Goal: Obtain resource: Obtain resource

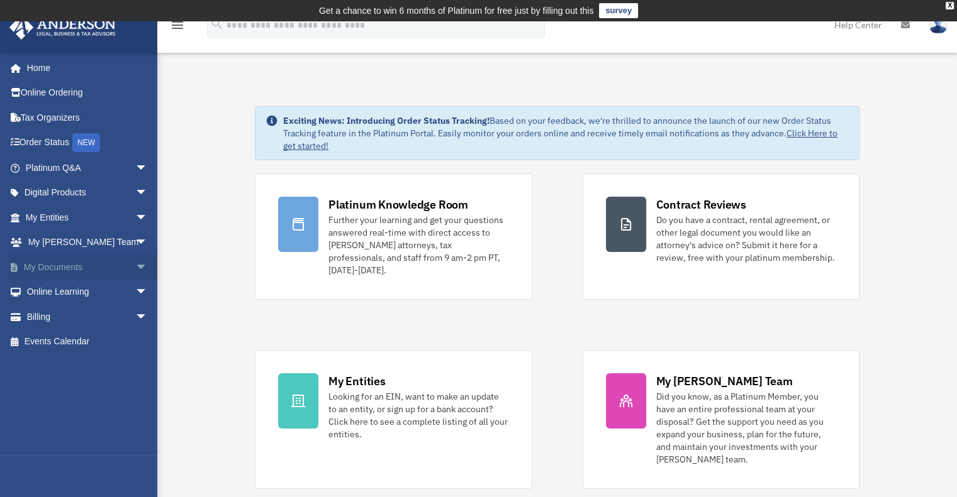
click at [135, 267] on span "arrow_drop_down" at bounding box center [147, 268] width 25 height 26
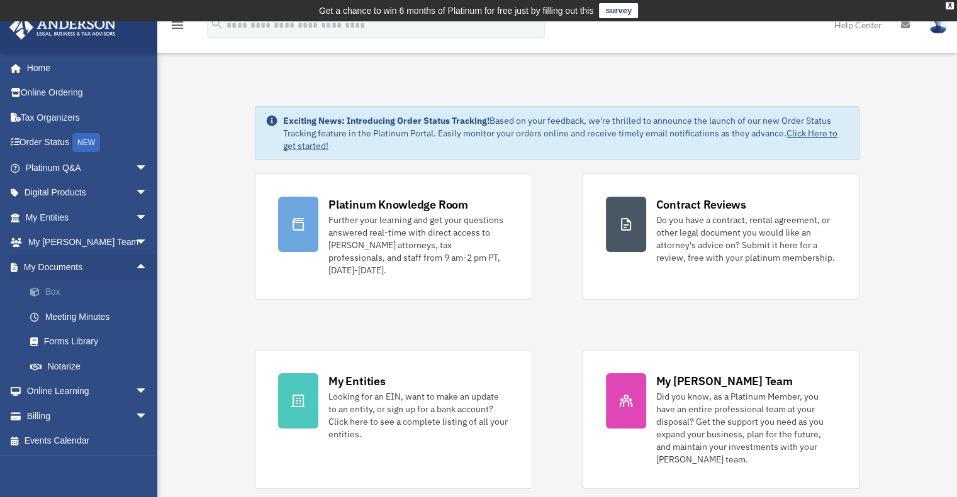
click at [60, 291] on link "Box" at bounding box center [92, 292] width 149 height 25
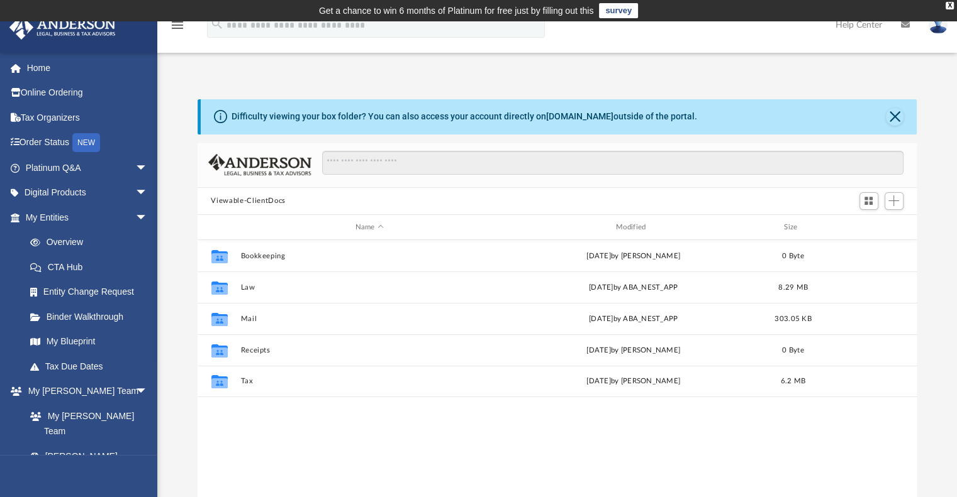
scroll to position [276, 709]
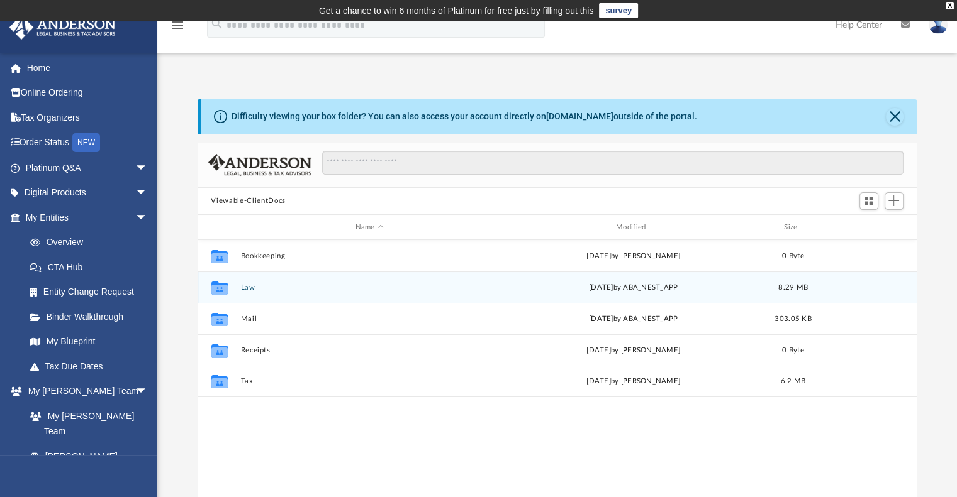
click at [245, 286] on button "Law" at bounding box center [369, 288] width 258 height 8
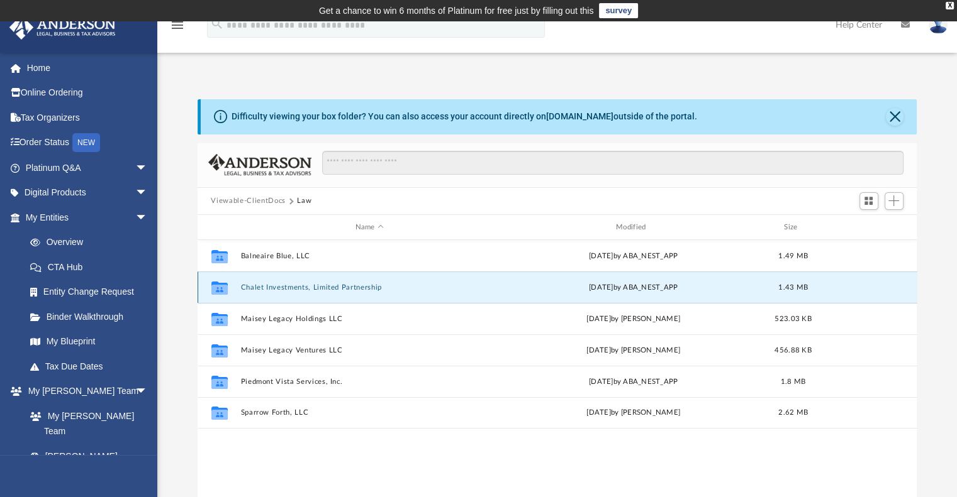
click at [286, 289] on button "Chalet Investments, Limited Partnership" at bounding box center [369, 288] width 258 height 8
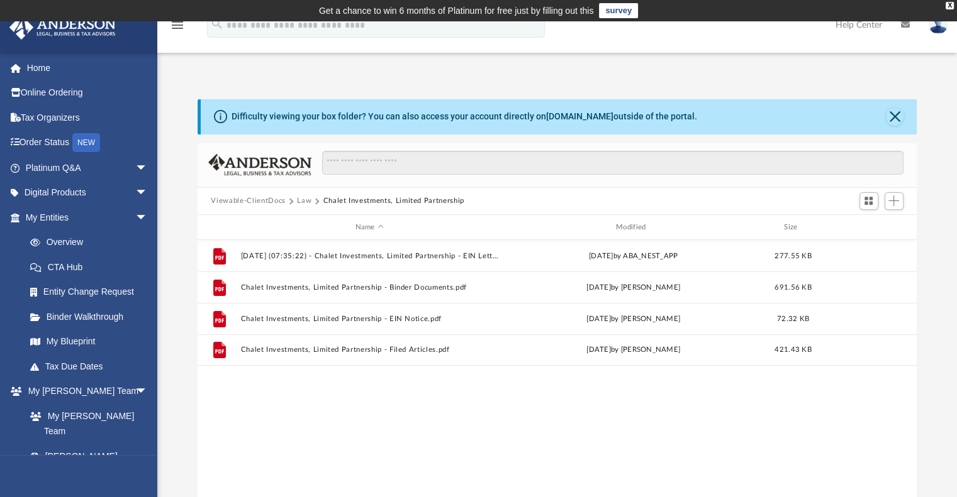
click at [298, 434] on div "File 2025.06.16 (07:35:22) - Chalet Investments, Limited Partnership - EIN Lett…" at bounding box center [556, 370] width 719 height 260
drag, startPoint x: 303, startPoint y: 433, endPoint x: 272, endPoint y: 427, distance: 30.7
click at [272, 427] on div "File 2025.06.16 (07:35:22) - Chalet Investments, Limited Partnership - EIN Lett…" at bounding box center [556, 370] width 719 height 260
click at [135, 165] on span "arrow_drop_down" at bounding box center [147, 168] width 25 height 26
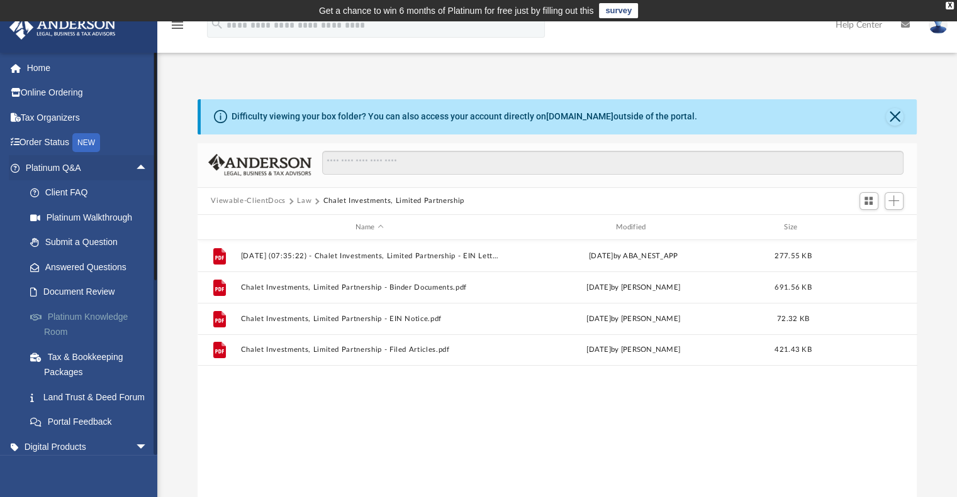
click at [58, 317] on link "Platinum Knowledge Room" at bounding box center [92, 324] width 149 height 40
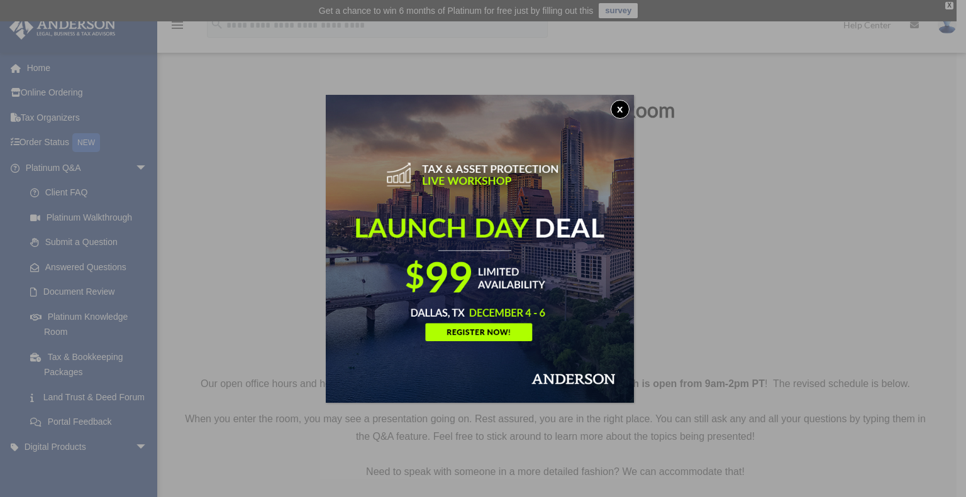
click at [623, 107] on button "x" at bounding box center [620, 109] width 19 height 19
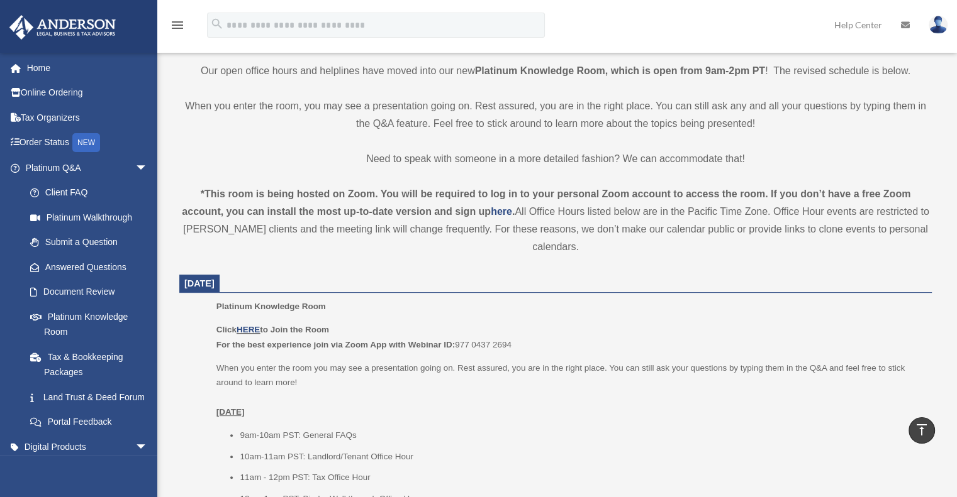
scroll to position [377, 0]
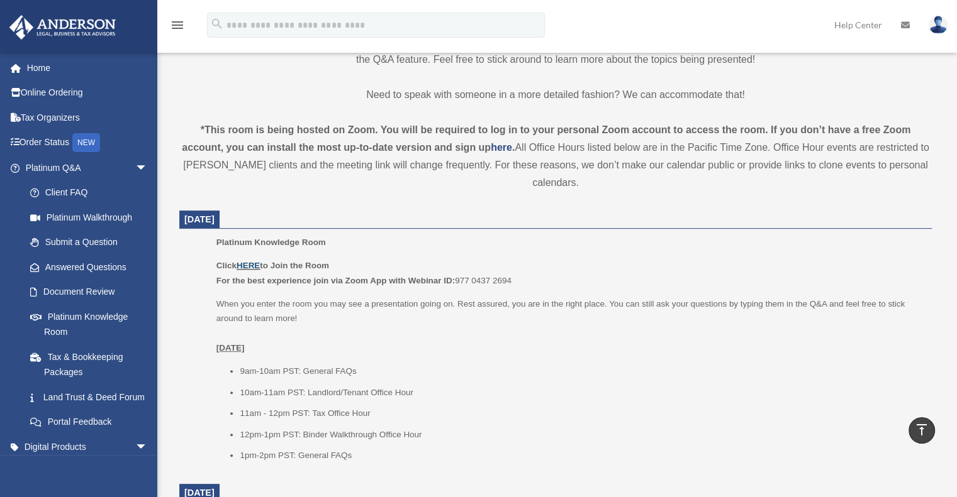
click at [257, 265] on link "HERE" at bounding box center [247, 265] width 23 height 9
